Goal: Complete application form

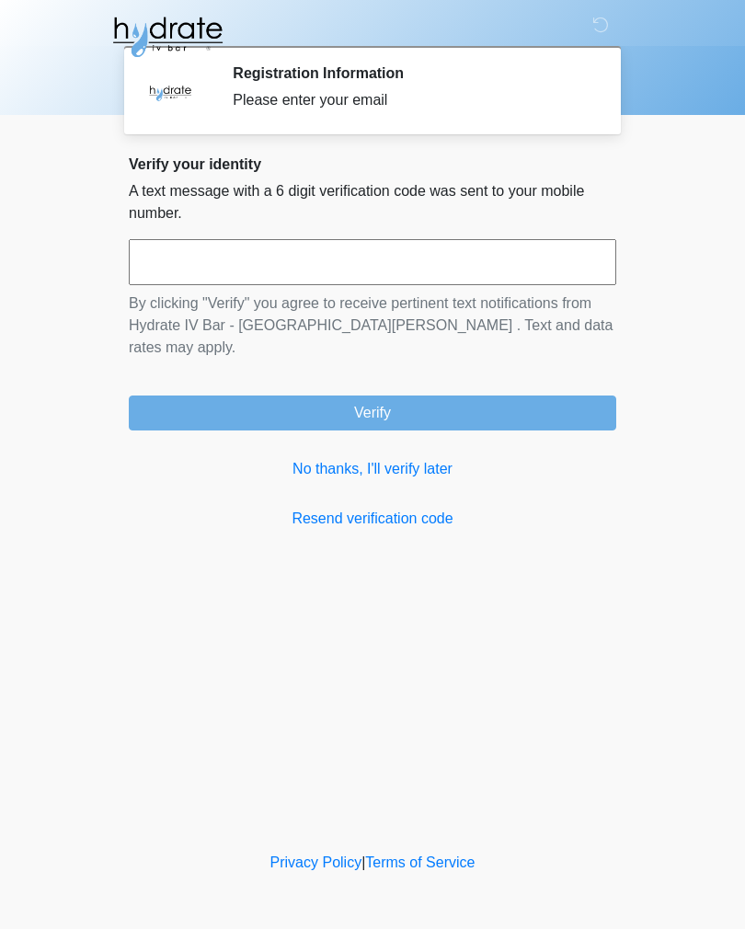
click at [323, 253] on input "text" at bounding box center [373, 262] width 488 height 46
type input "******"
click at [363, 396] on button "Verify" at bounding box center [373, 413] width 488 height 35
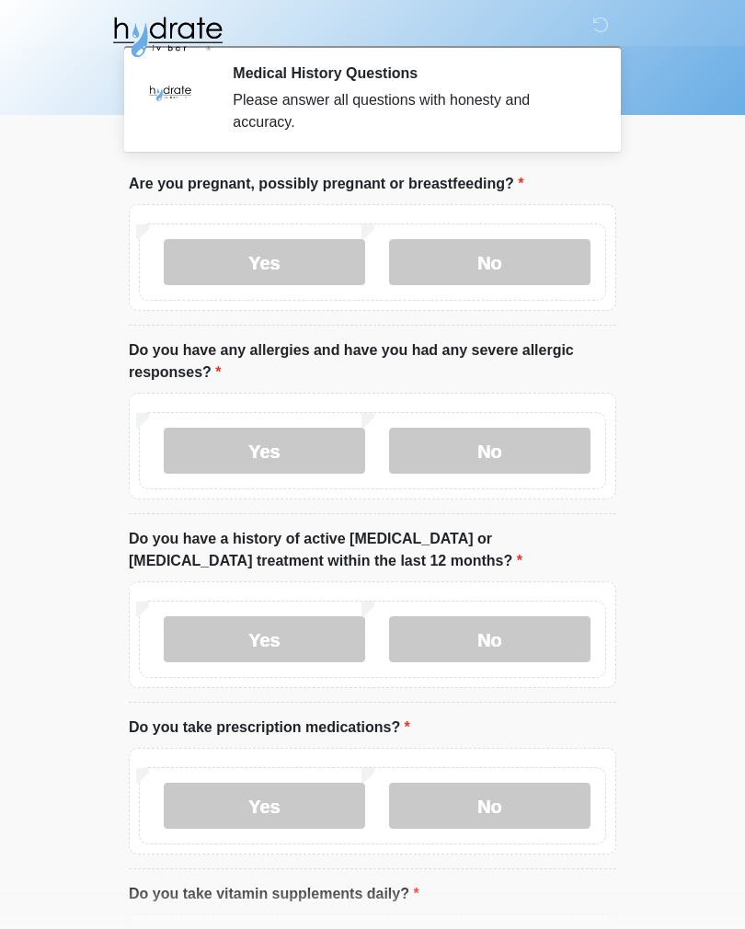
click at [481, 257] on label "No" at bounding box center [489, 262] width 201 height 46
click at [478, 458] on label "No" at bounding box center [489, 451] width 201 height 46
click at [499, 635] on label "No" at bounding box center [489, 639] width 201 height 46
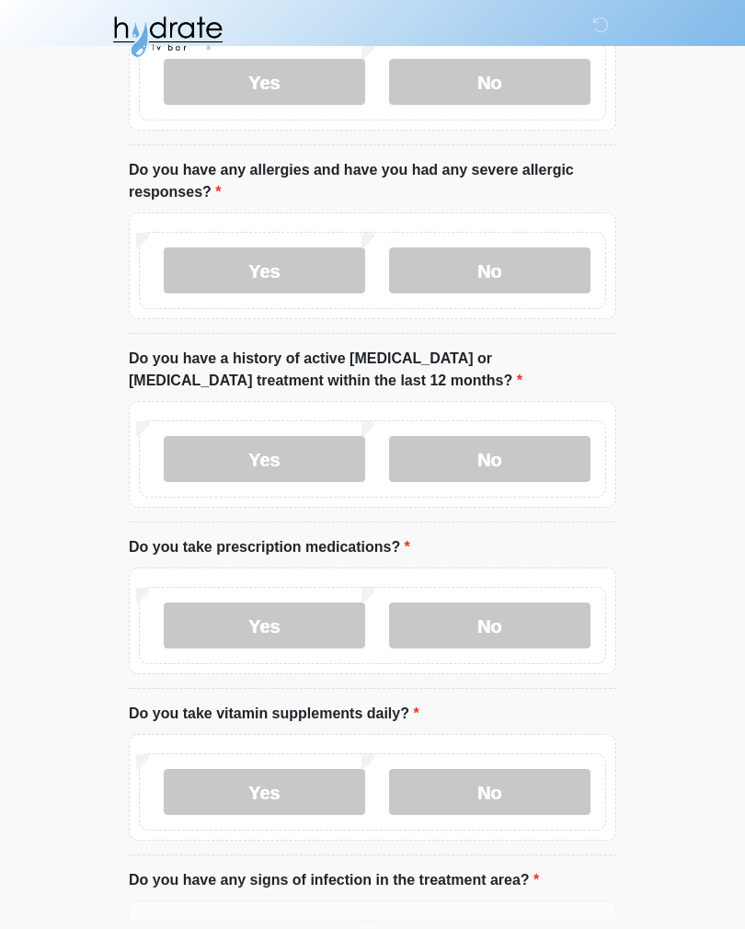
scroll to position [182, 0]
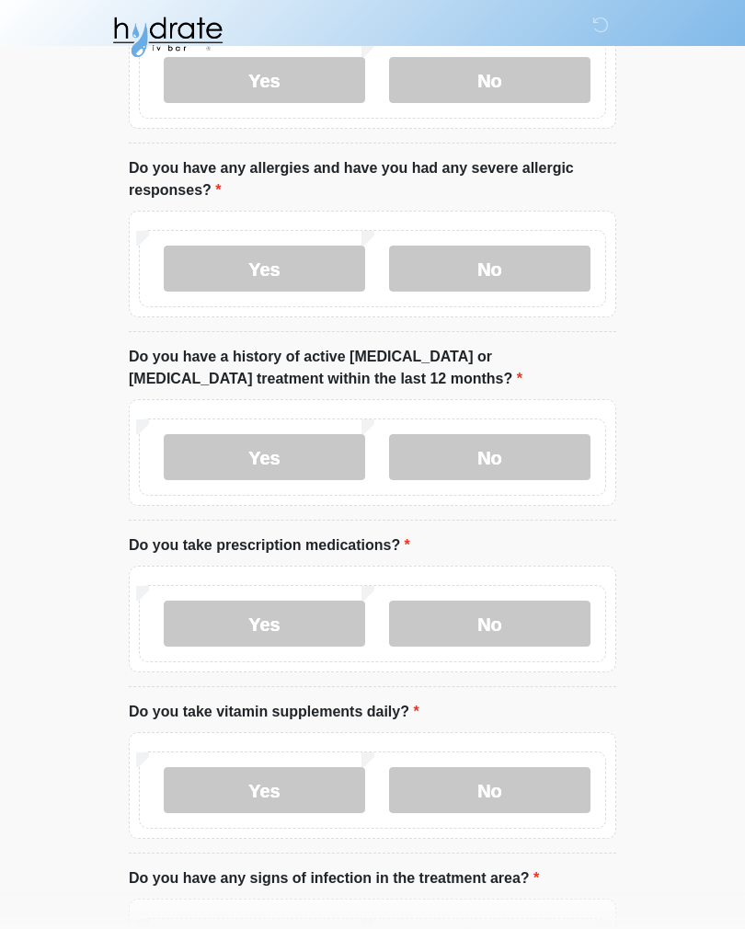
click at [490, 630] on label "No" at bounding box center [489, 624] width 201 height 46
click at [497, 792] on label "No" at bounding box center [489, 790] width 201 height 46
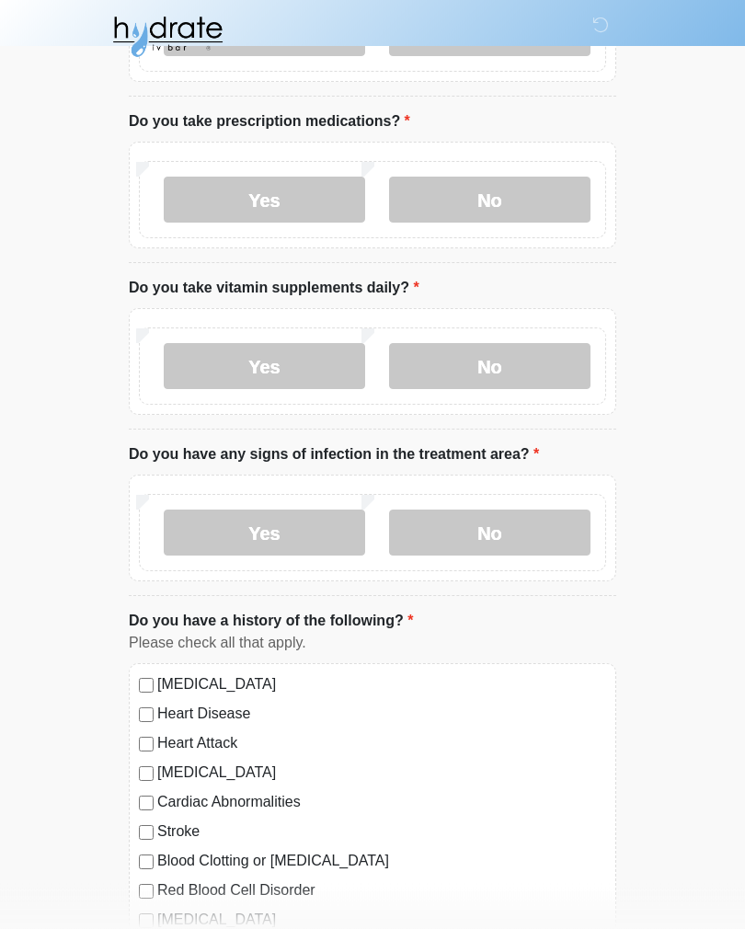
scroll to position [611, 0]
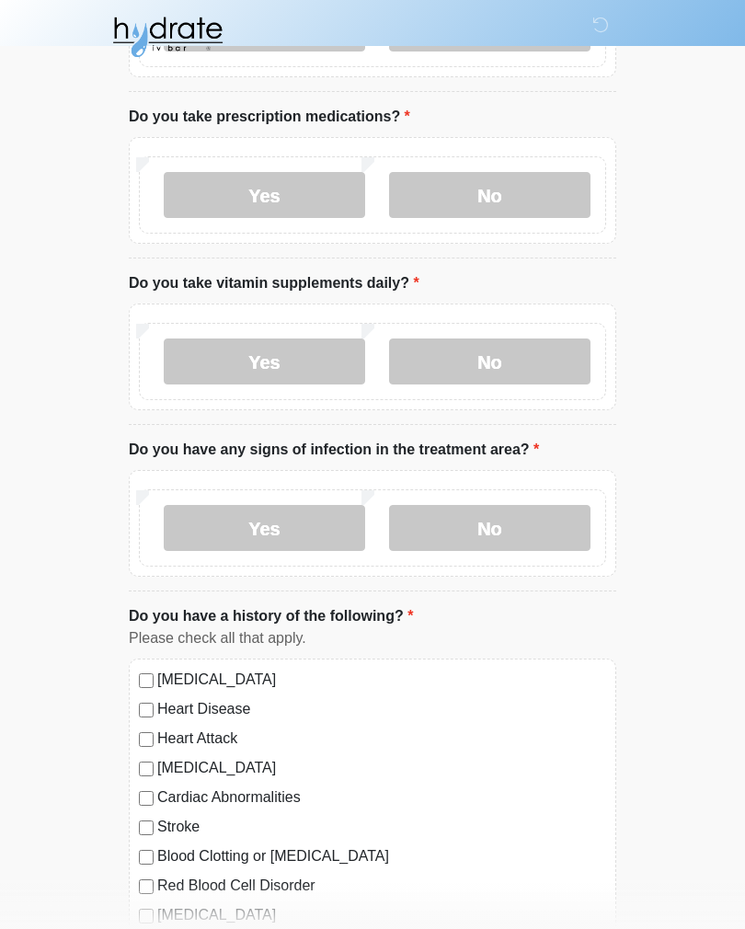
click at [500, 525] on label "No" at bounding box center [489, 528] width 201 height 46
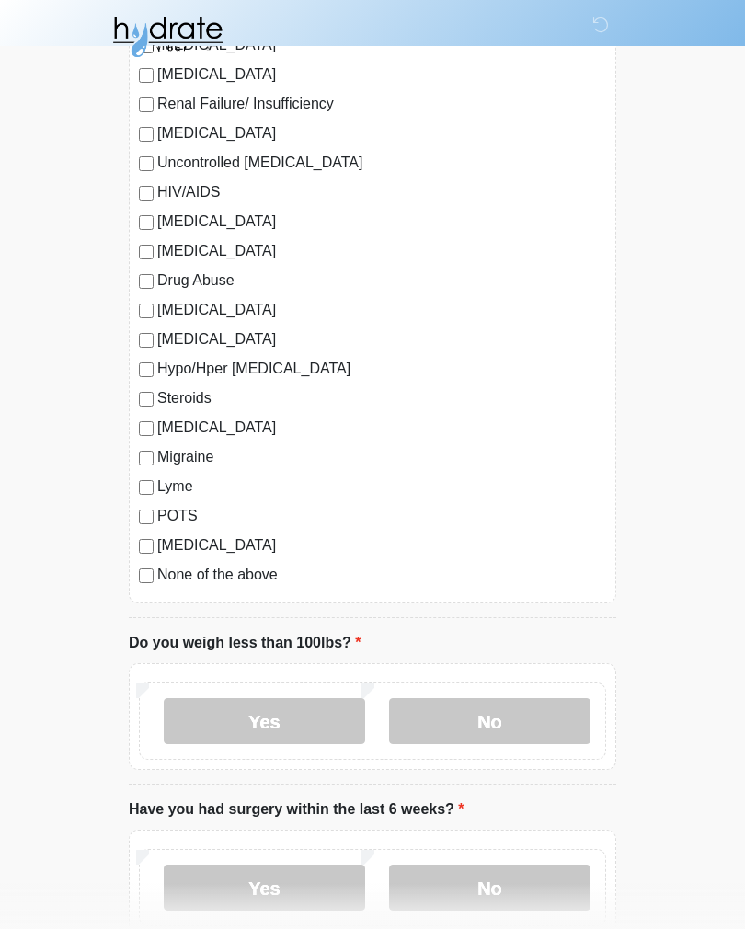
scroll to position [1681, 0]
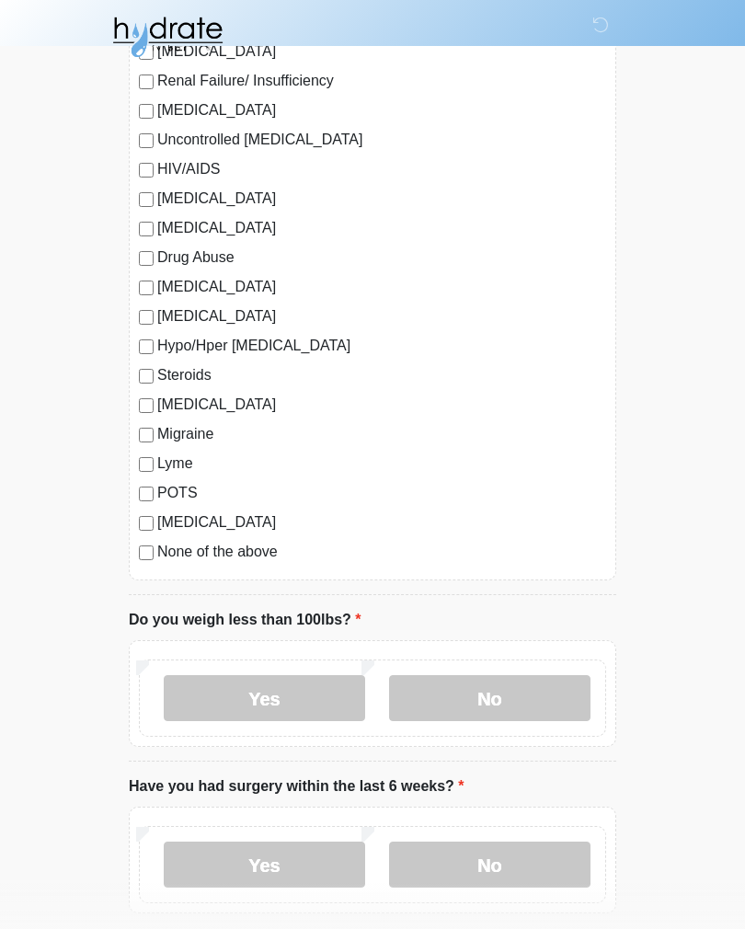
click at [208, 557] on label "None of the above" at bounding box center [381, 552] width 449 height 22
click at [477, 703] on label "No" at bounding box center [489, 698] width 201 height 46
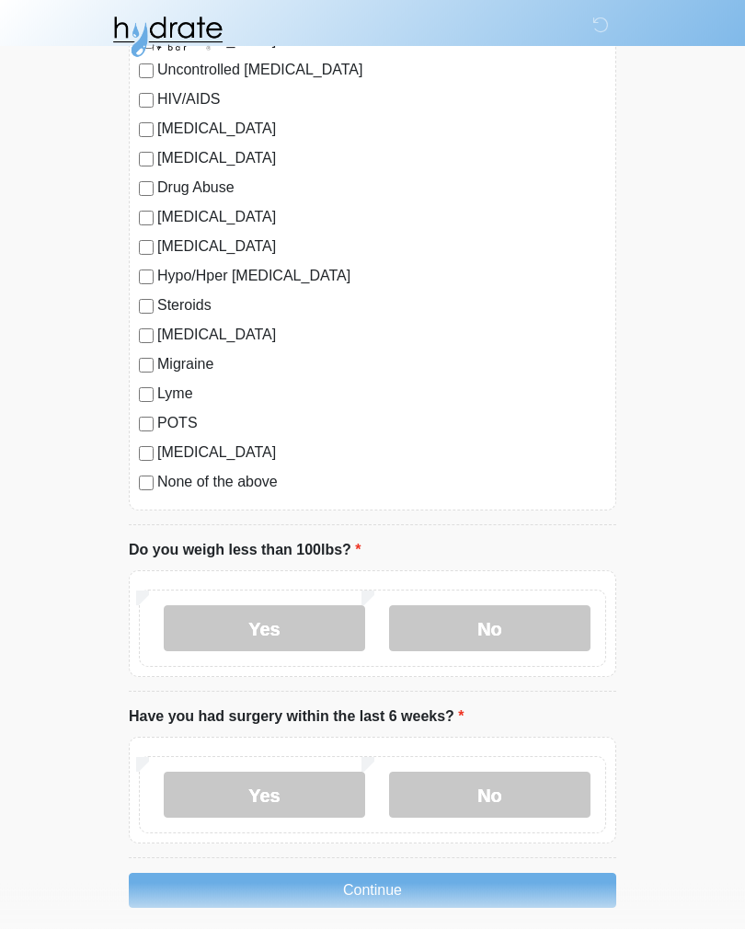
scroll to position [1797, 0]
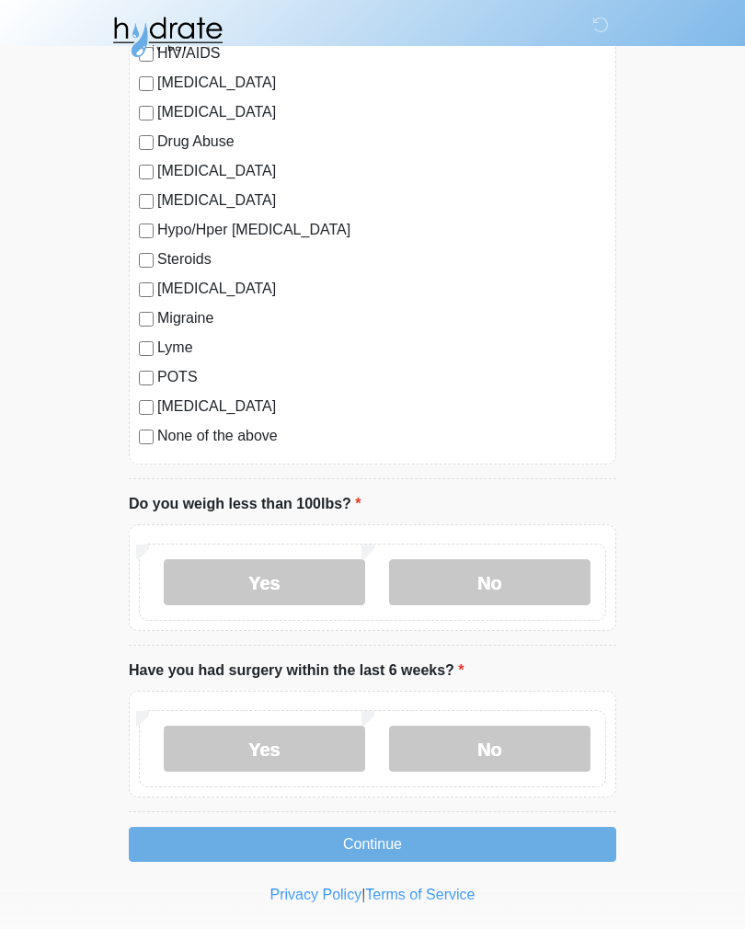
click at [477, 761] on label "No" at bounding box center [489, 749] width 201 height 46
click at [372, 840] on button "Continue" at bounding box center [373, 844] width 488 height 35
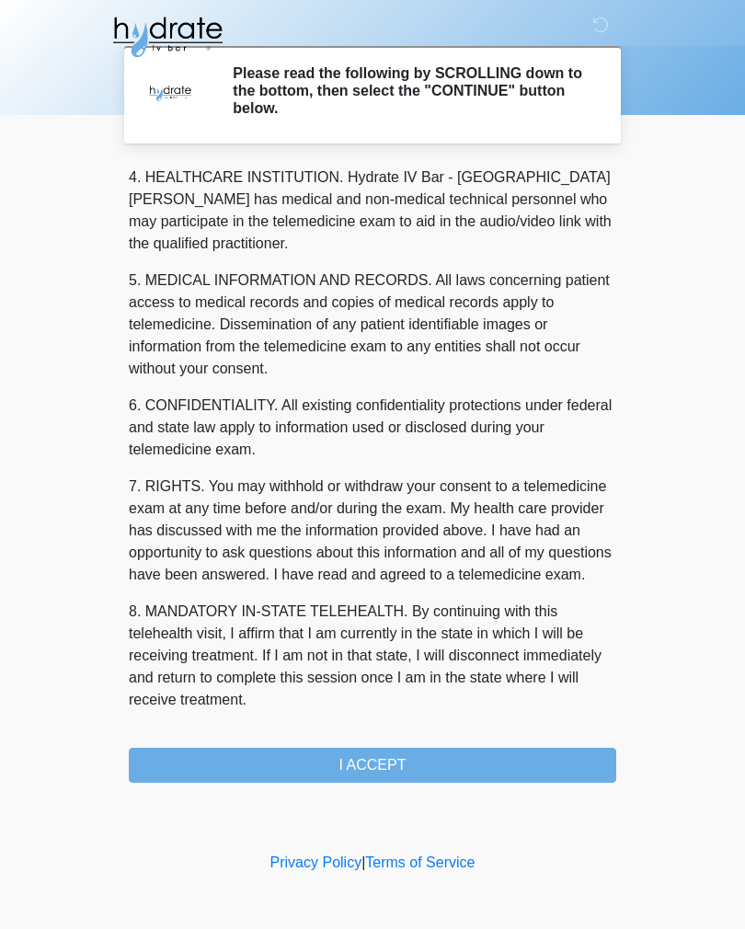
scroll to position [528, 0]
click at [354, 749] on button "I ACCEPT" at bounding box center [373, 765] width 488 height 35
